Goal: Find specific page/section: Find specific page/section

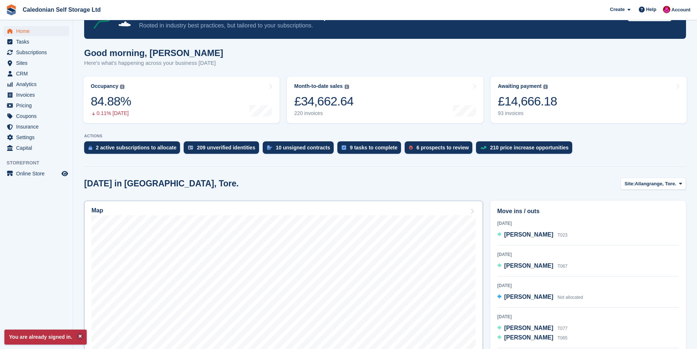
scroll to position [37, 0]
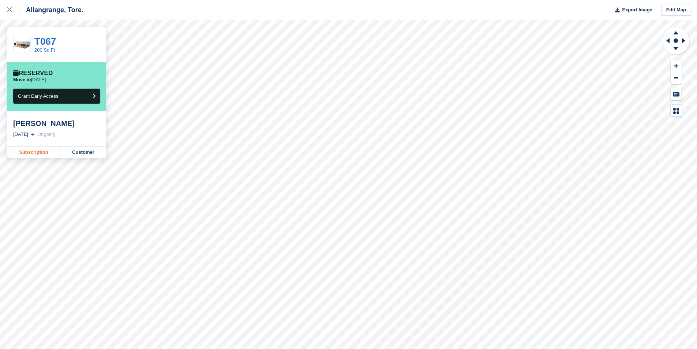
click at [30, 154] on link "Subscription" at bounding box center [33, 152] width 53 height 12
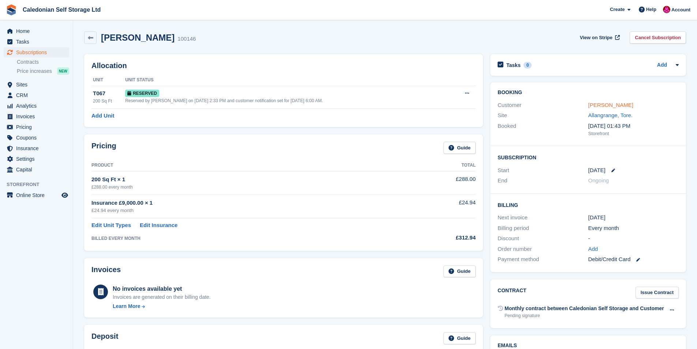
click at [615, 105] on link "[PERSON_NAME]" at bounding box center [610, 105] width 45 height 6
